Goal: Find specific page/section: Find specific page/section

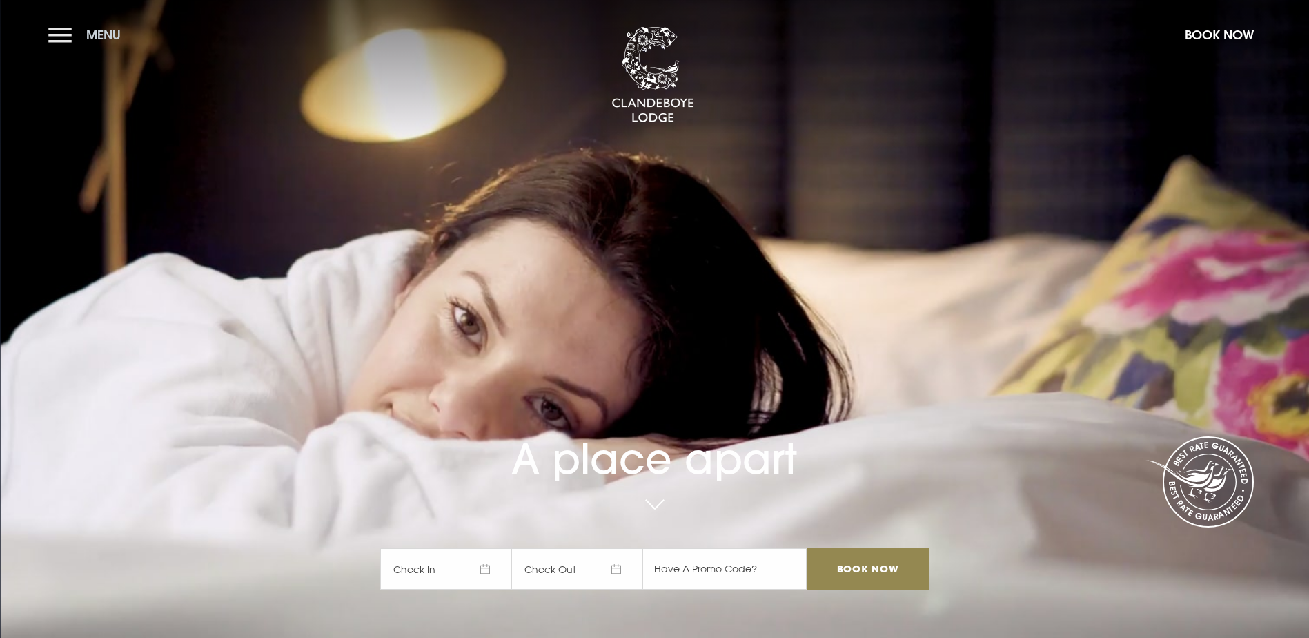
click at [55, 36] on button "Menu" at bounding box center [87, 35] width 79 height 30
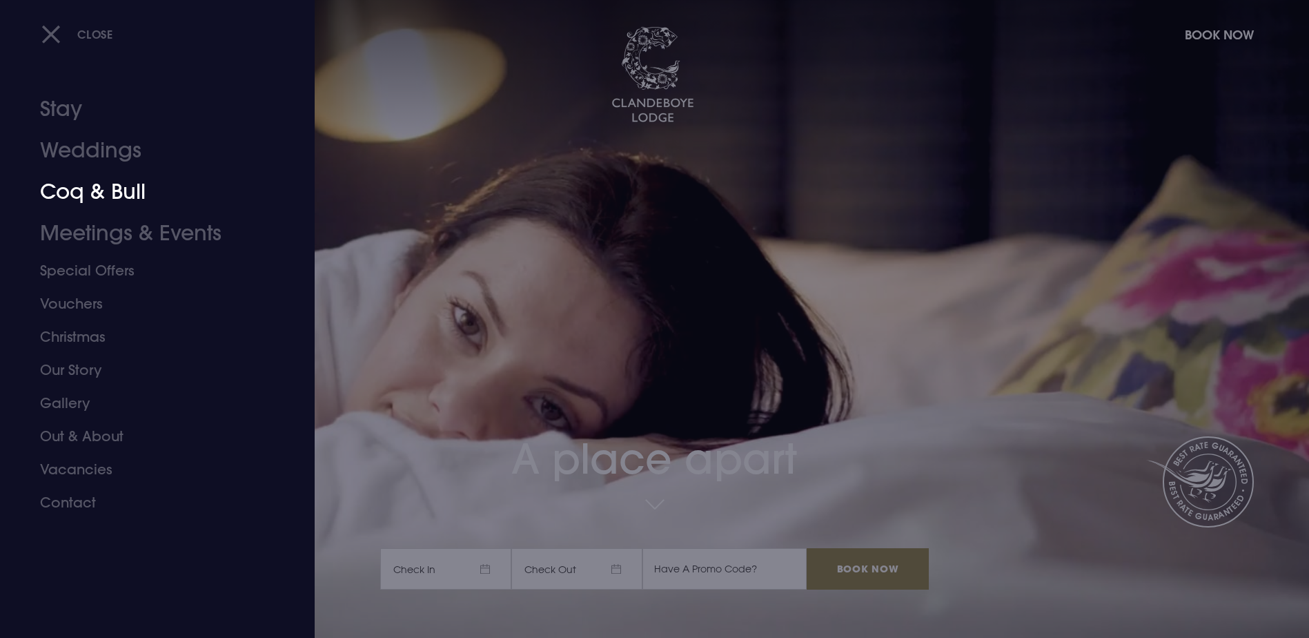
click at [124, 199] on link "Coq & Bull" at bounding box center [149, 191] width 218 height 41
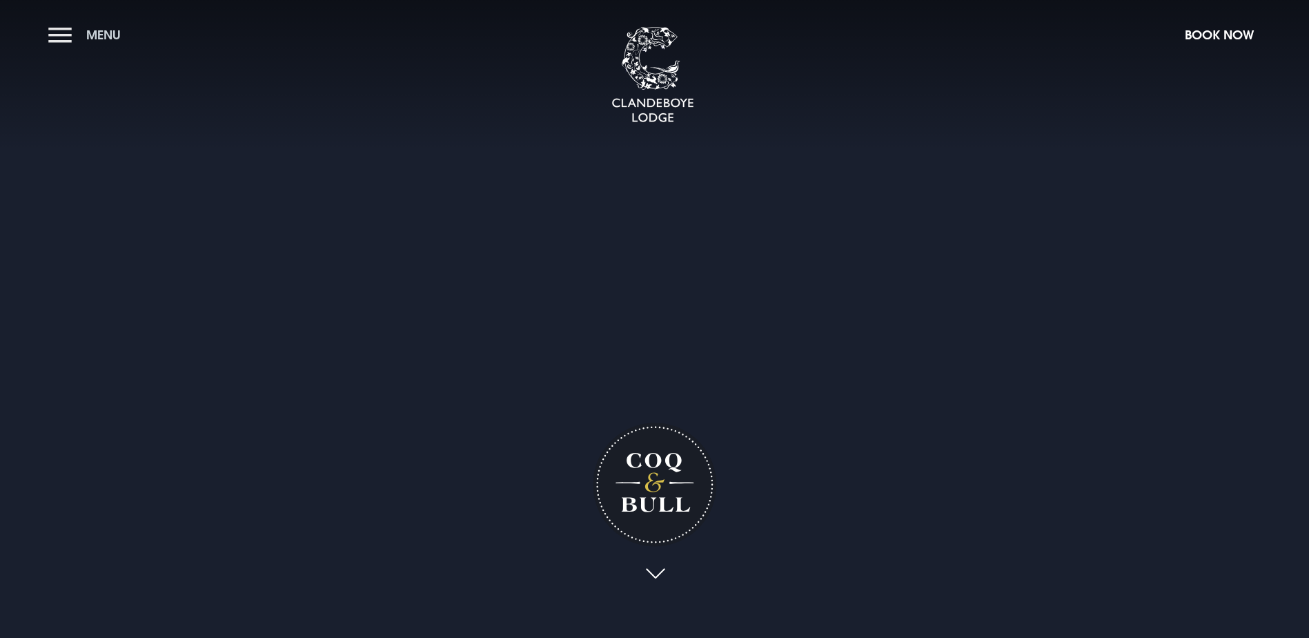
click at [55, 38] on button "Menu" at bounding box center [87, 35] width 79 height 30
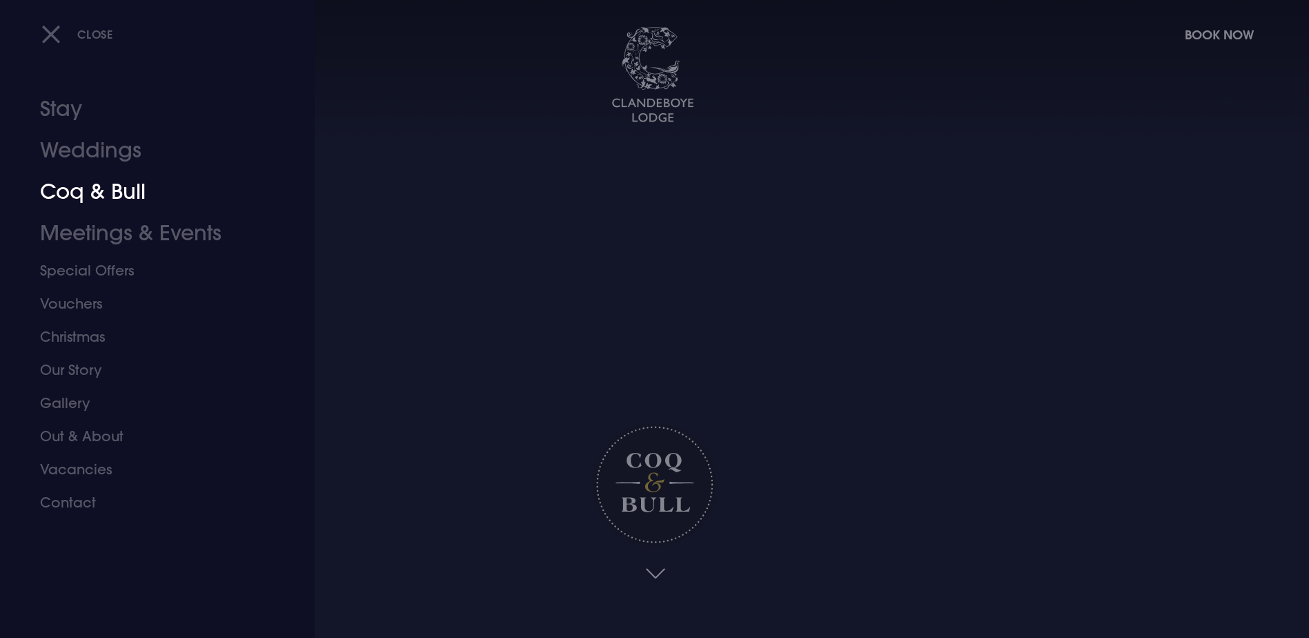
click at [97, 194] on link "Coq & Bull" at bounding box center [149, 191] width 218 height 41
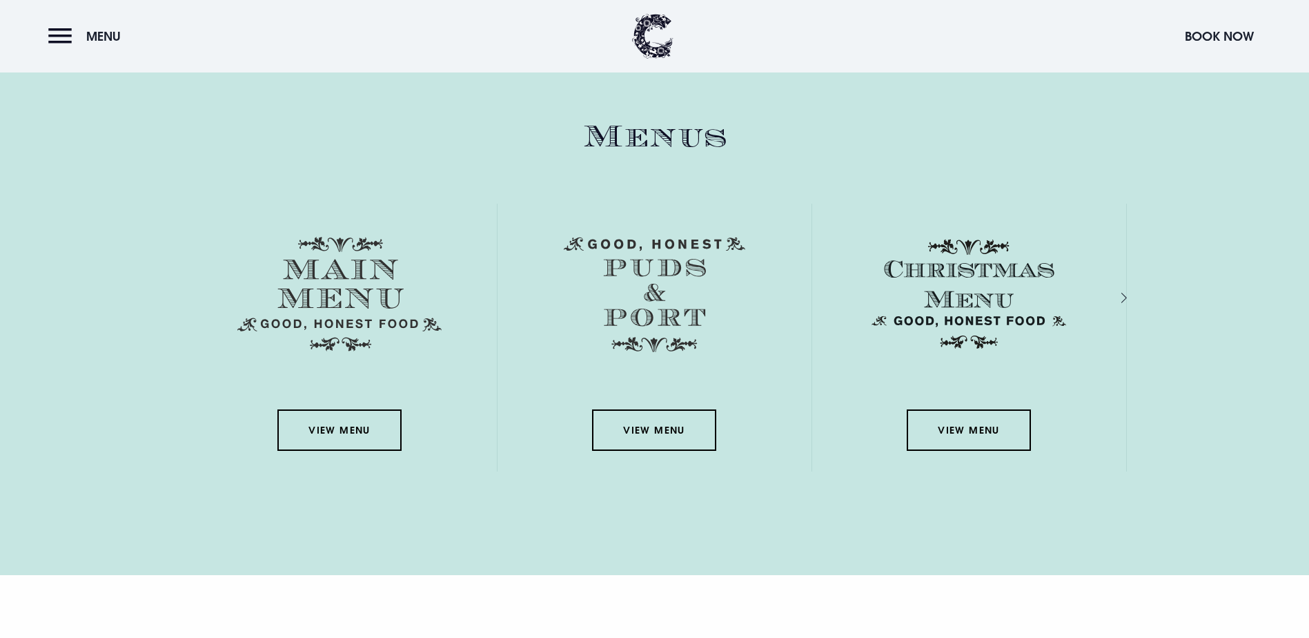
scroll to position [2139, 0]
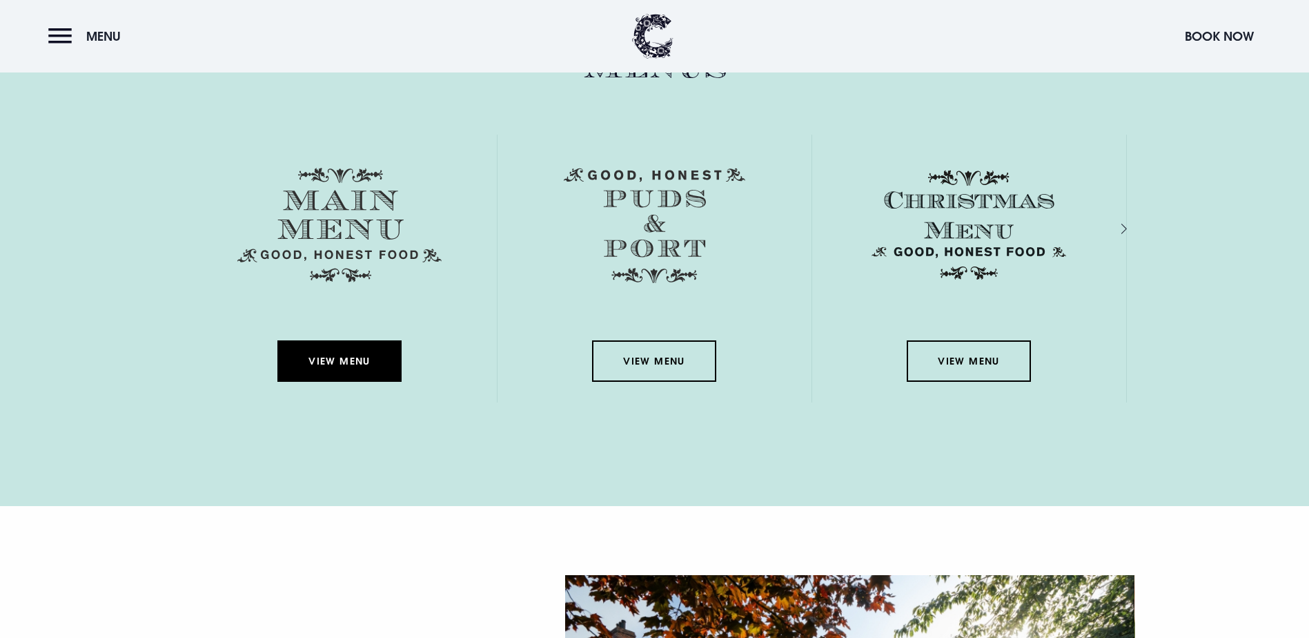
click at [314, 340] on link "View Menu" at bounding box center [339, 360] width 124 height 41
click at [326, 340] on link "View Menu" at bounding box center [339, 360] width 124 height 41
